Goal: Check status

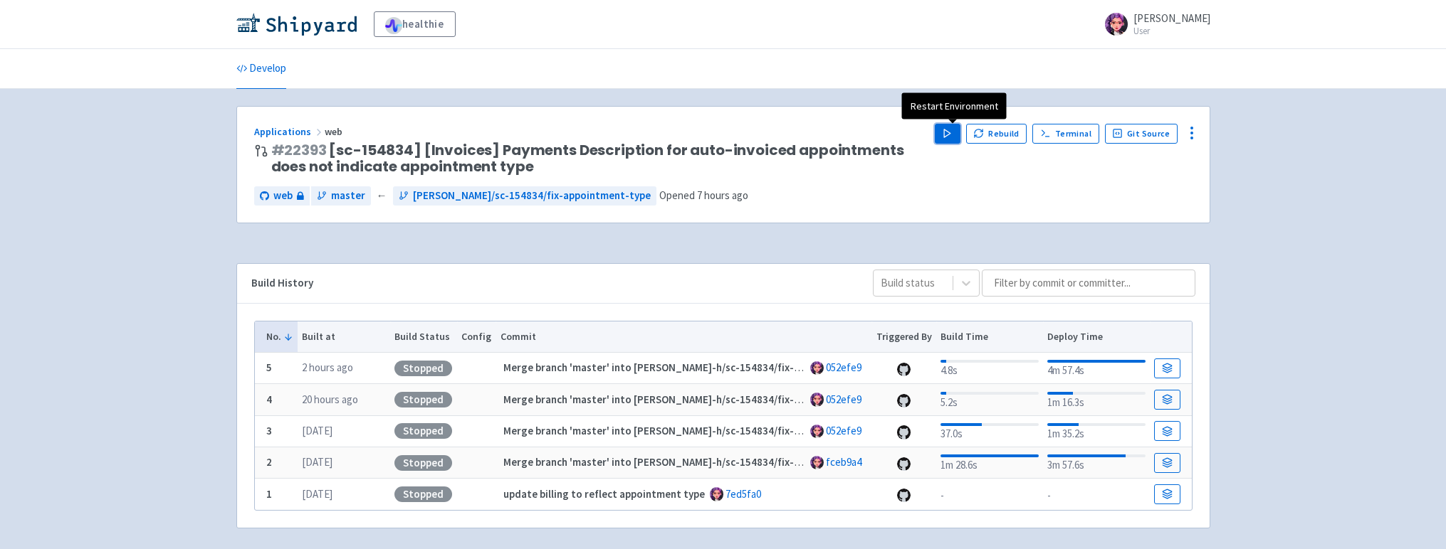
click at [948, 140] on button "Play" at bounding box center [947, 134] width 26 height 20
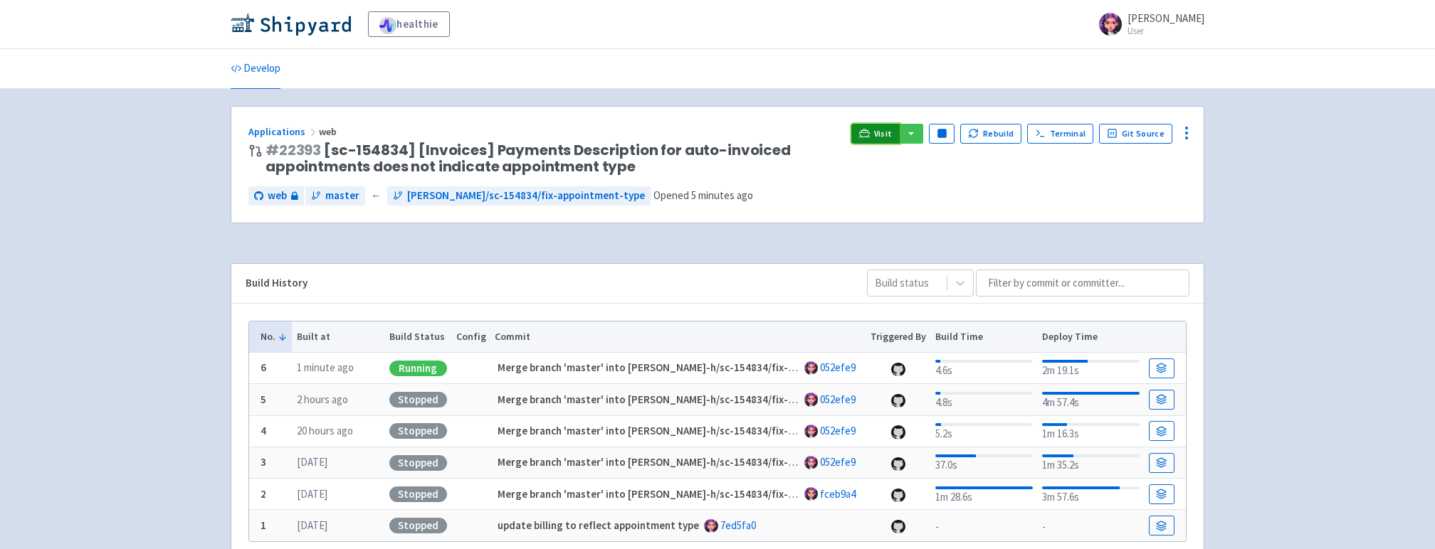
click at [880, 127] on link "Visit" at bounding box center [875, 134] width 48 height 20
